Goal: Check status: Check status

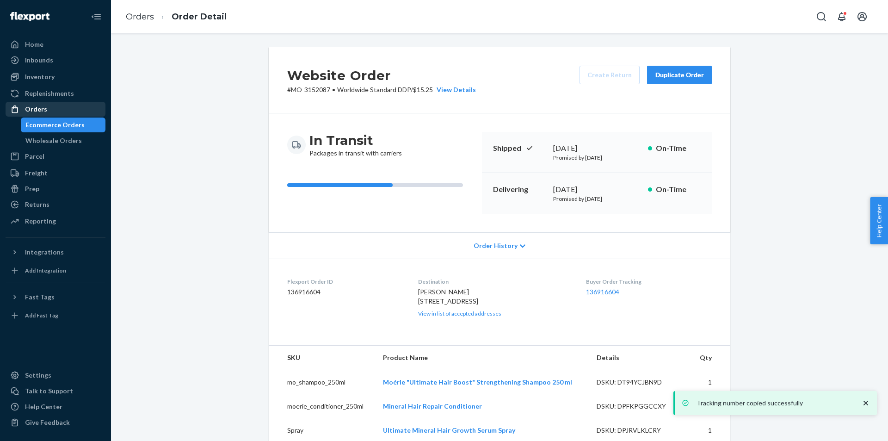
scroll to position [139, 0]
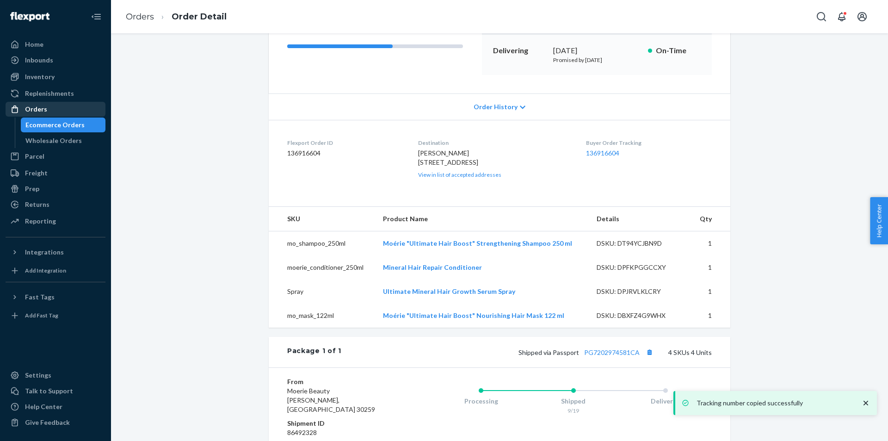
click at [67, 114] on div "Orders" at bounding box center [55, 109] width 98 height 13
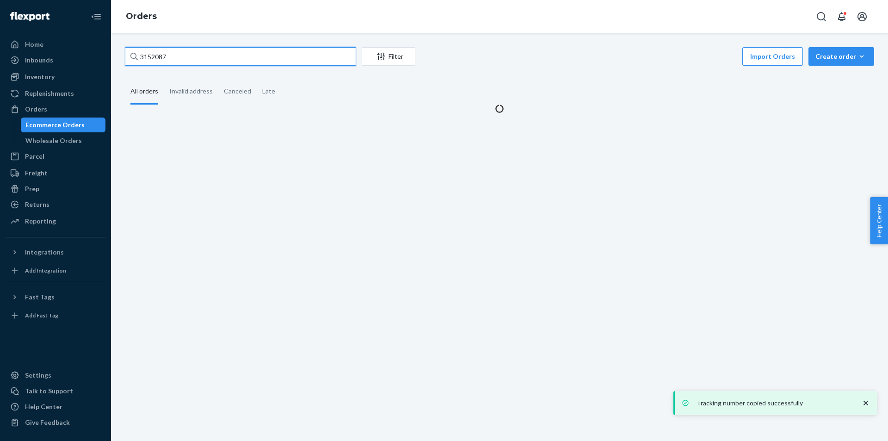
click at [184, 58] on input "3152087" at bounding box center [240, 56] width 231 height 18
paste input "[PERSON_NAME]"
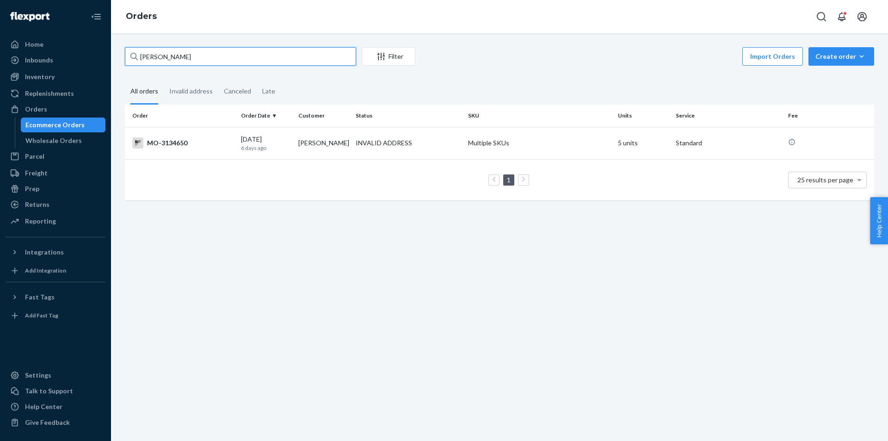
type input "[PERSON_NAME]"
click at [383, 146] on div "INVALID ADDRESS" at bounding box center [383, 142] width 56 height 9
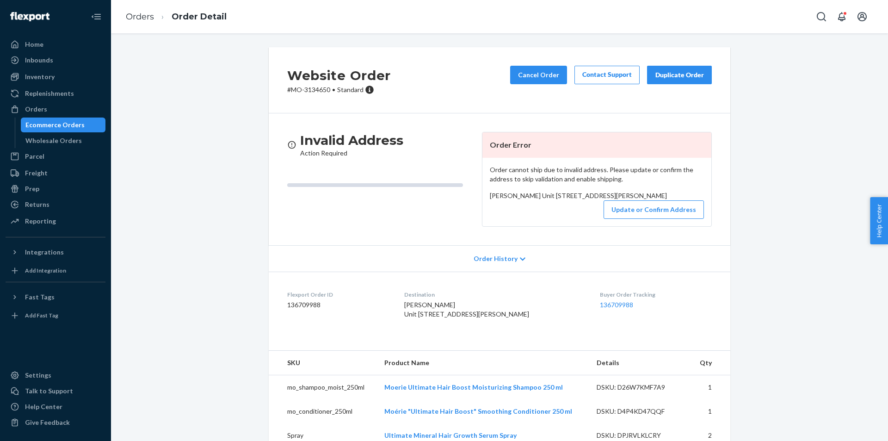
click at [732, 252] on div "Website Order # MO-3134650 • Standard Cancel Order Contact Support Duplicate Or…" at bounding box center [499, 259] width 475 height 424
click at [50, 111] on div "Orders" at bounding box center [55, 109] width 98 height 13
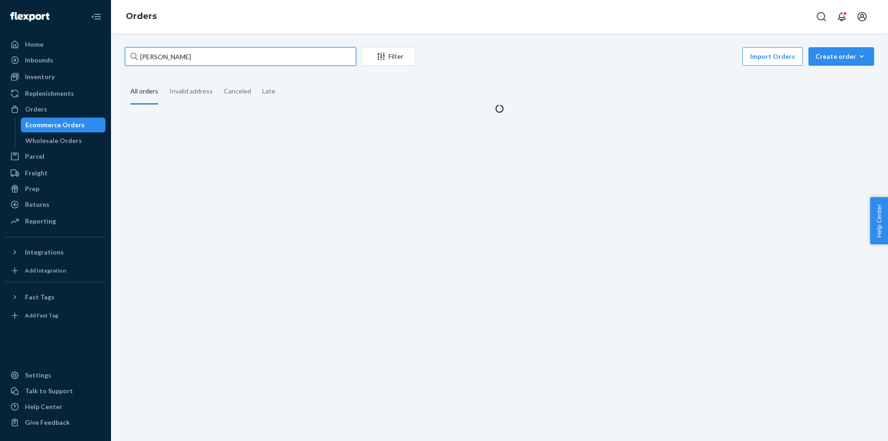
click at [226, 60] on input "[PERSON_NAME]" at bounding box center [240, 56] width 231 height 18
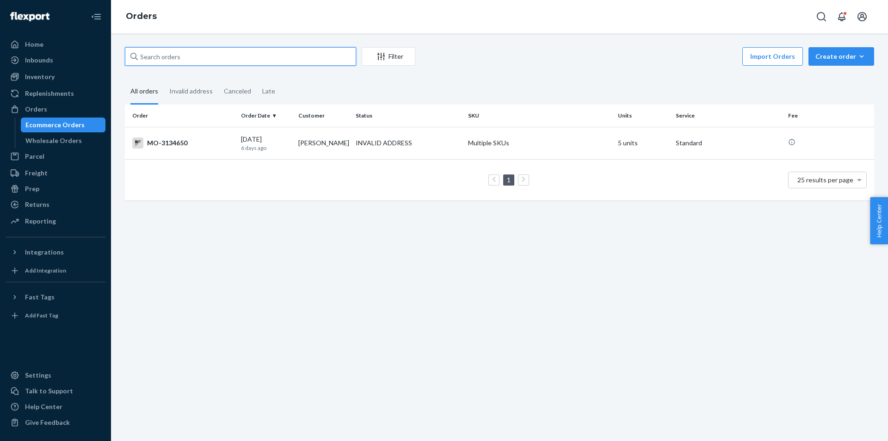
paste input "[PERSON_NAME]"
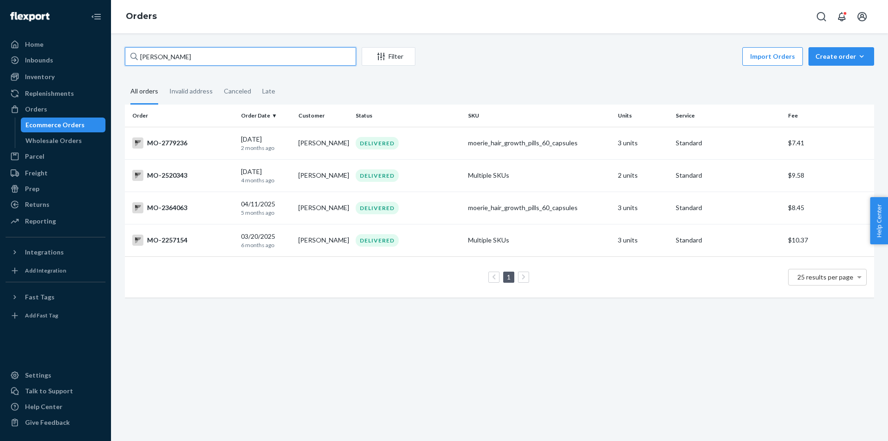
drag, startPoint x: 211, startPoint y: 49, endPoint x: 267, endPoint y: 49, distance: 55.5
click at [0, 38] on div "Home Inbounds Shipping Plans Problems Inventory Products Branded Packaging Repl…" at bounding box center [444, 220] width 888 height 441
paste input "[PERSON_NAME]"
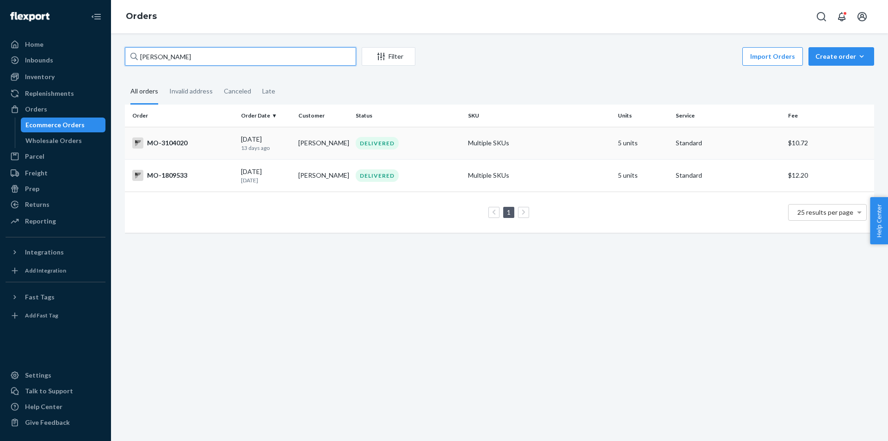
type input "[PERSON_NAME]"
click at [382, 143] on div "DELIVERED" at bounding box center [376, 143] width 43 height 12
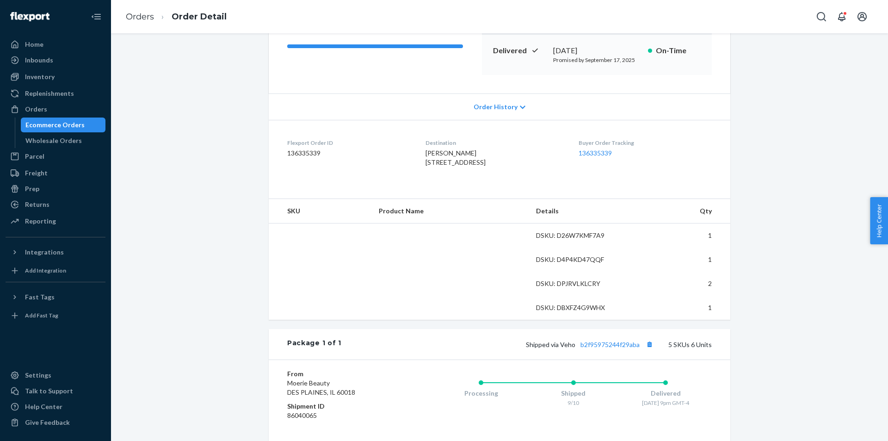
scroll to position [231, 0]
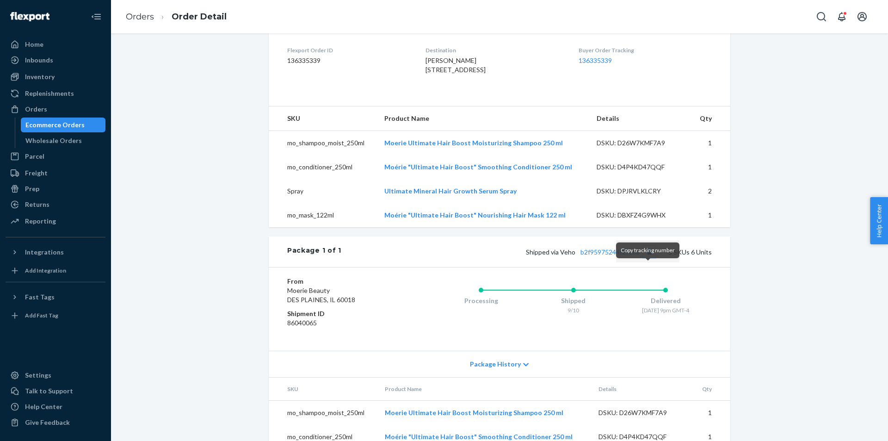
click at [646, 257] on button "Copy tracking number" at bounding box center [649, 251] width 12 height 12
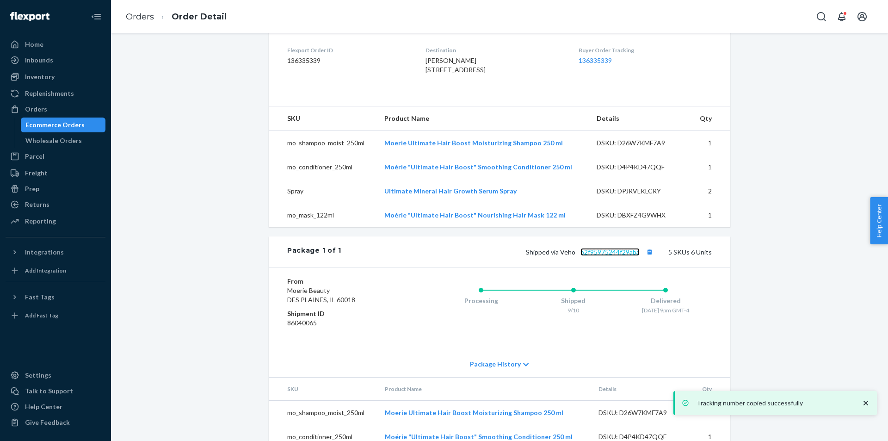
click at [618, 256] on link "b2f95975244f29aba" at bounding box center [609, 252] width 59 height 8
